Goal: Navigation & Orientation: Find specific page/section

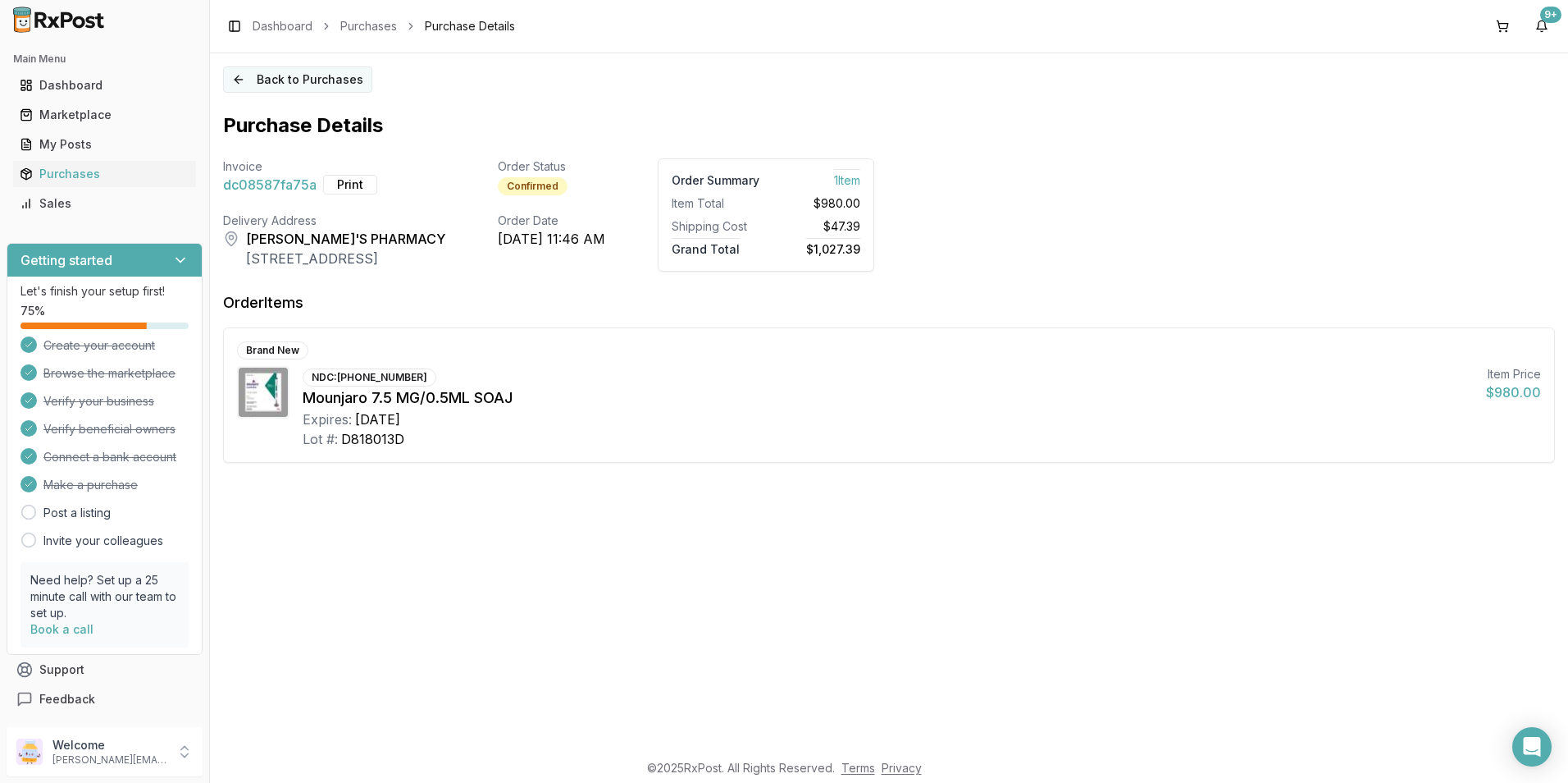
click at [274, 80] on button "Back to Purchases" at bounding box center [297, 79] width 149 height 27
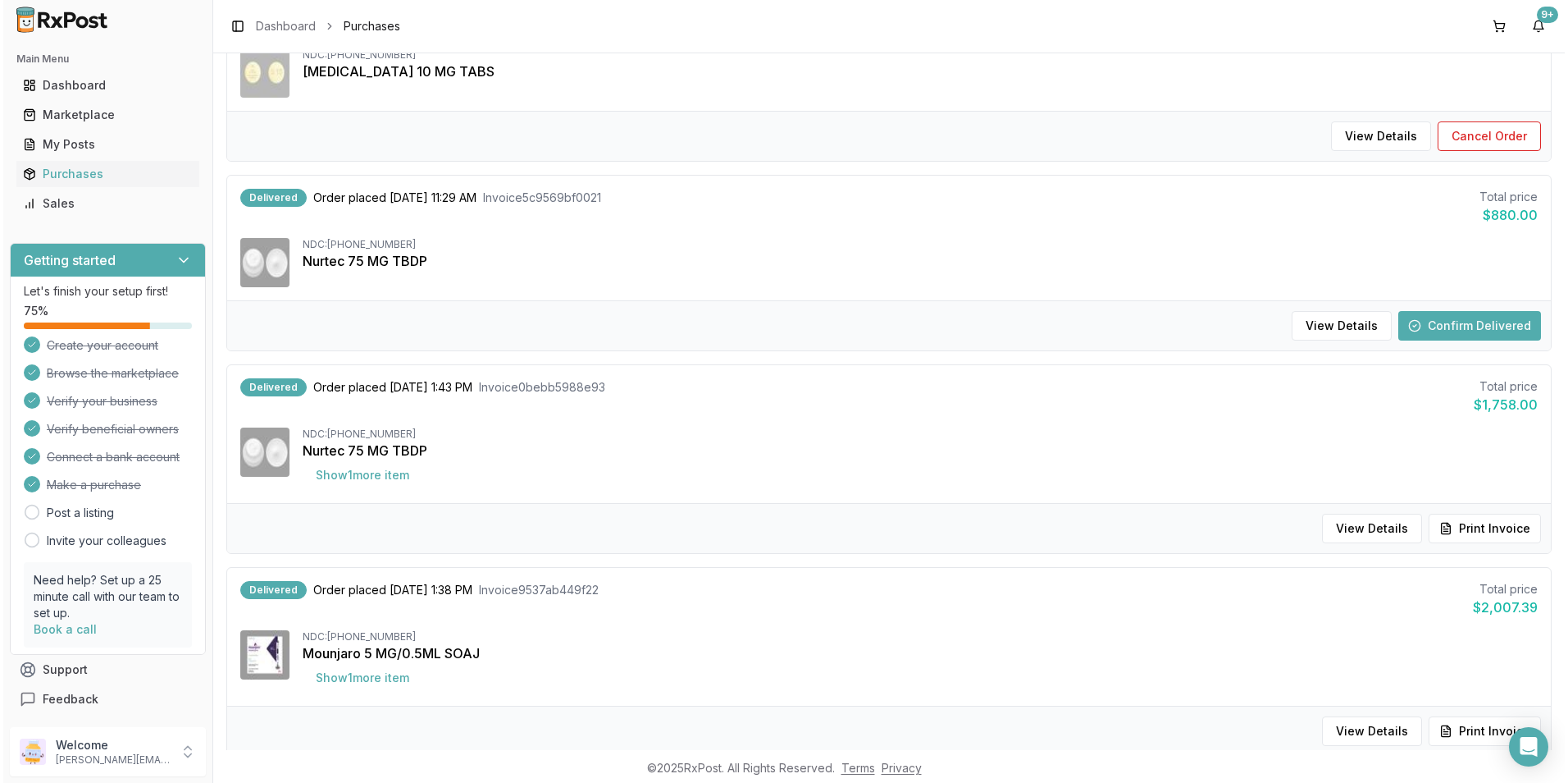
scroll to position [656, 0]
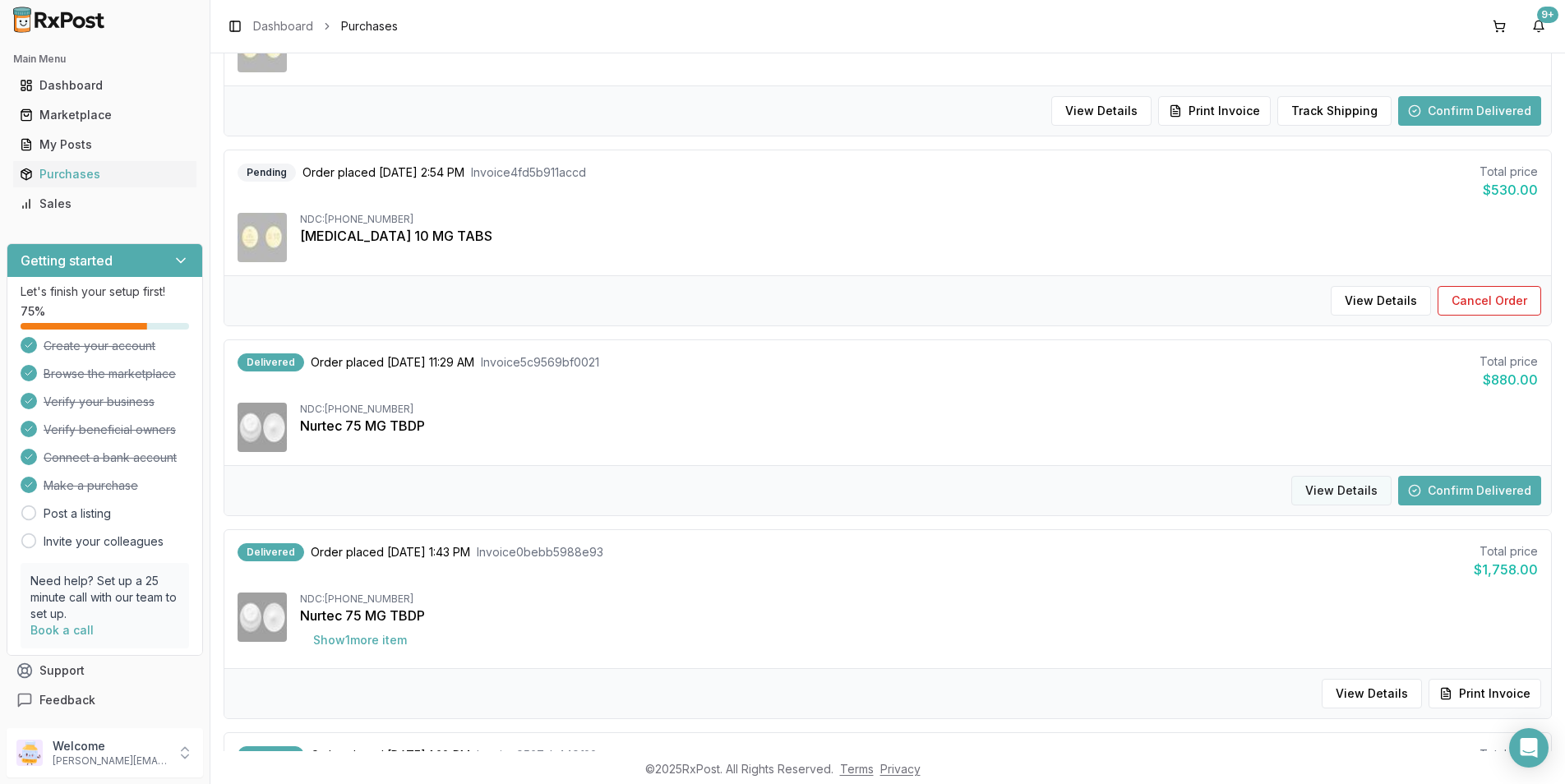
click at [1332, 494] on button "View Details" at bounding box center [1341, 491] width 100 height 30
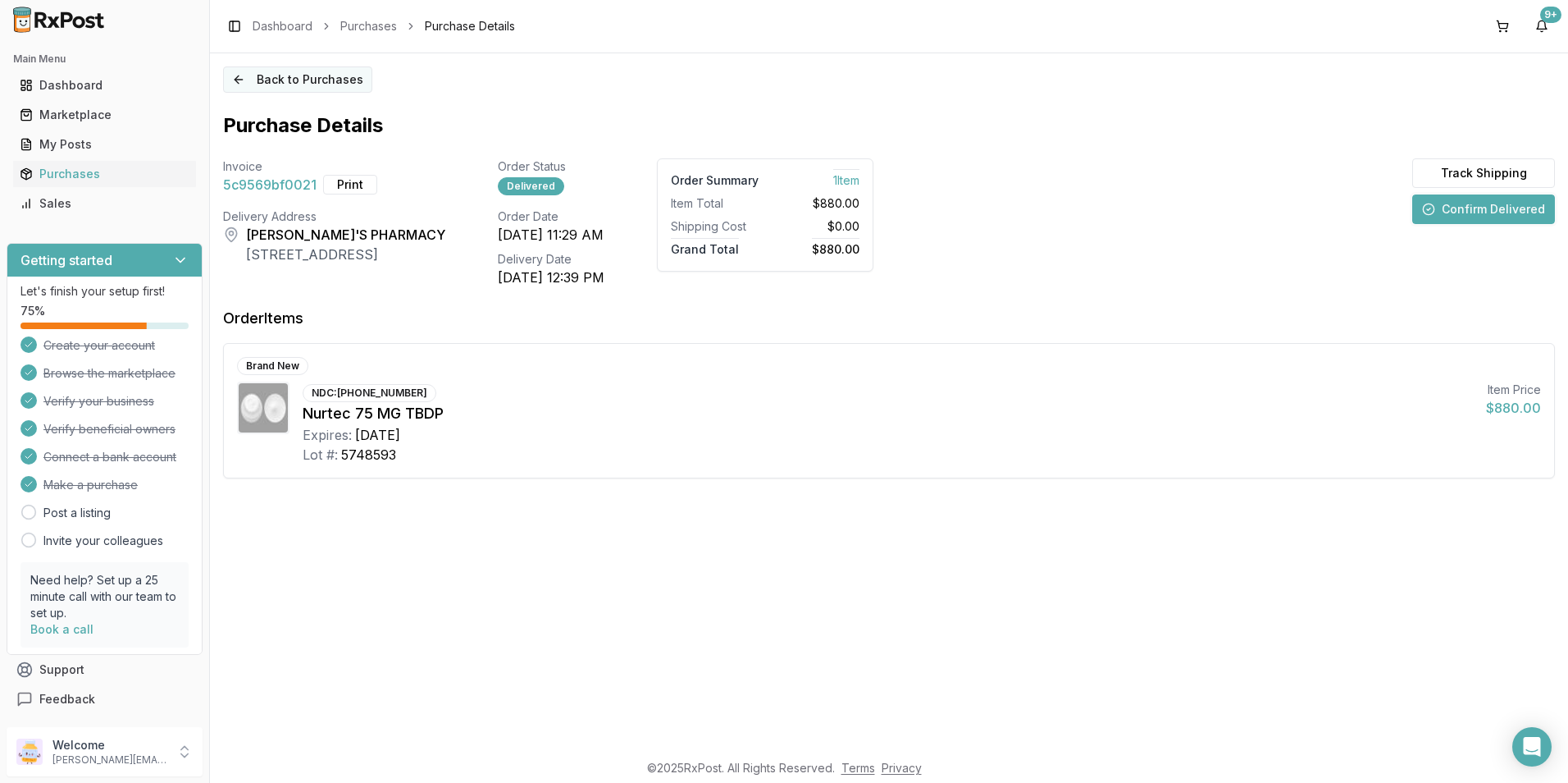
click at [274, 79] on button "Back to Purchases" at bounding box center [297, 79] width 149 height 27
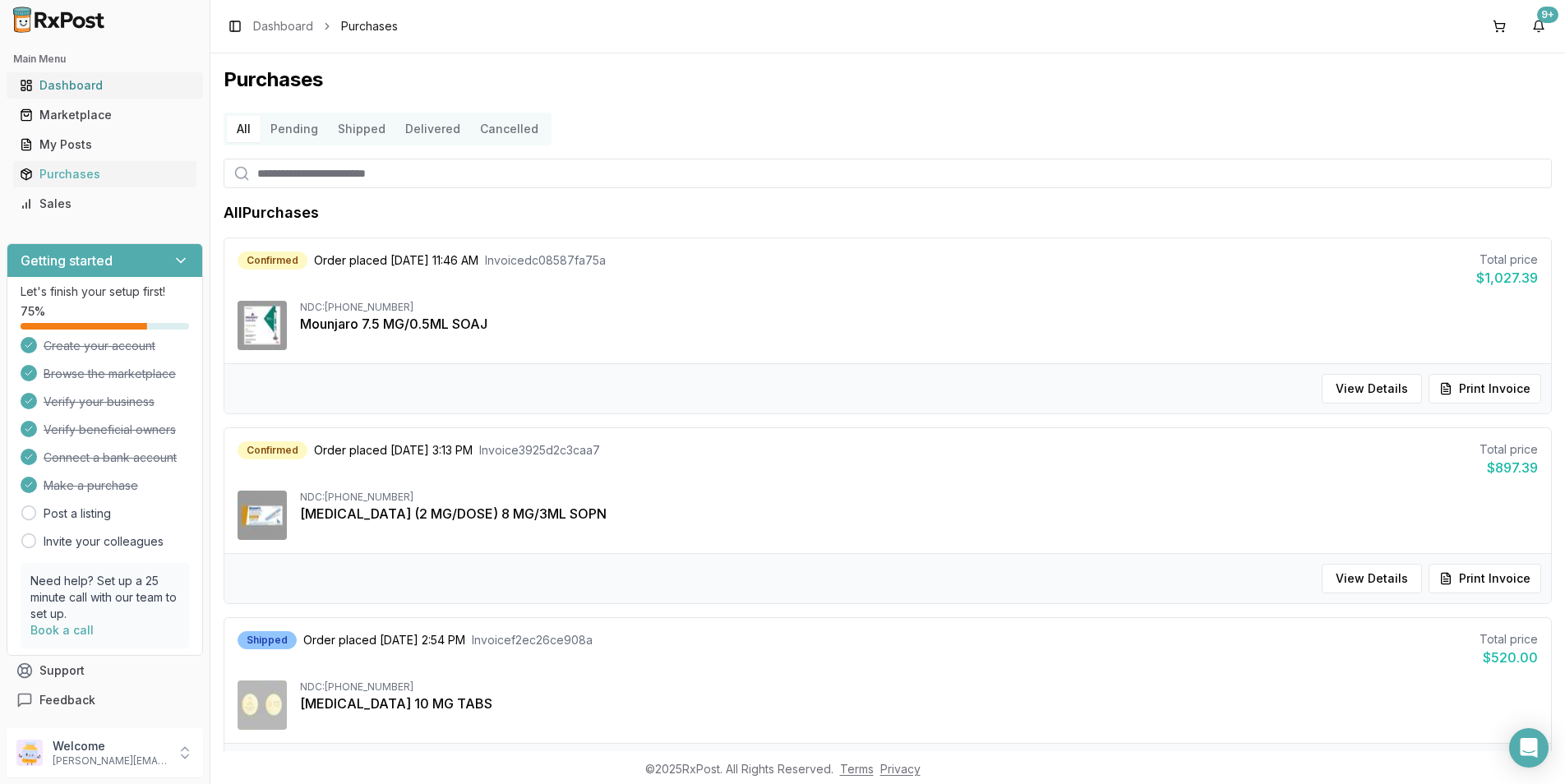
click at [75, 83] on div "Dashboard" at bounding box center [105, 85] width 170 height 17
